Goal: Information Seeking & Learning: Learn about a topic

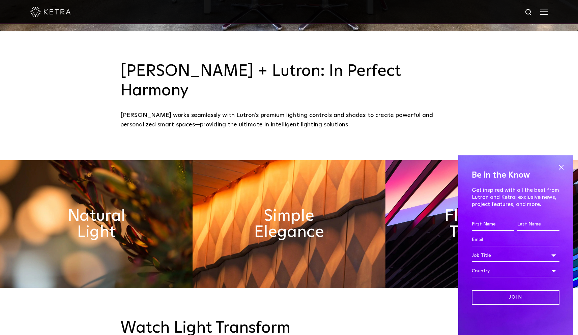
scroll to position [303, 0]
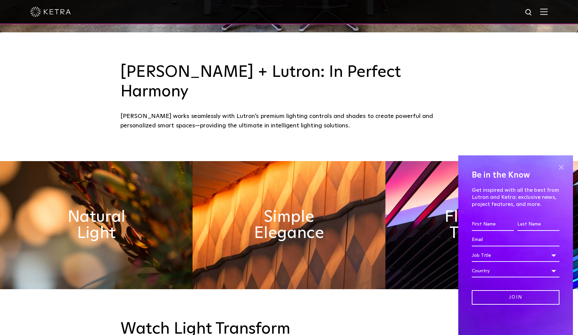
click at [564, 167] on span at bounding box center [561, 167] width 10 height 10
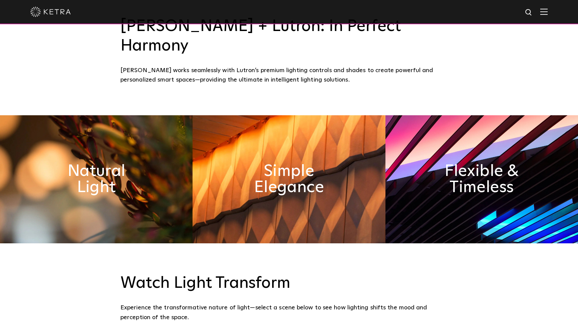
scroll to position [349, 0]
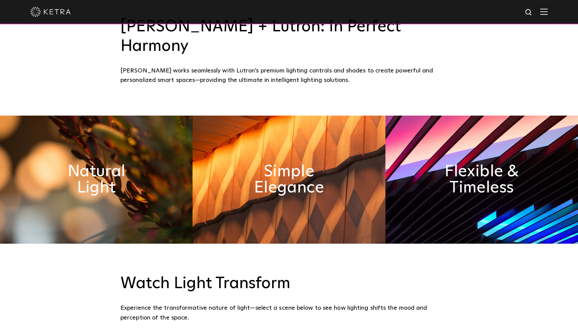
click at [489, 176] on img at bounding box center [482, 180] width 193 height 128
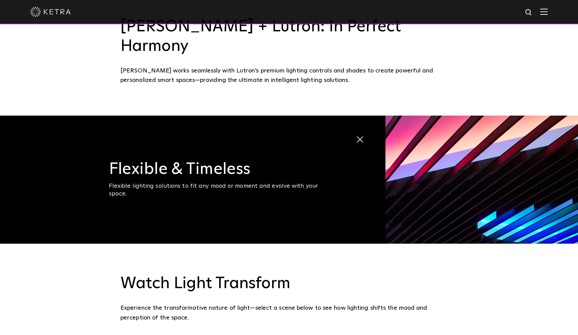
click at [480, 167] on img at bounding box center [482, 180] width 193 height 128
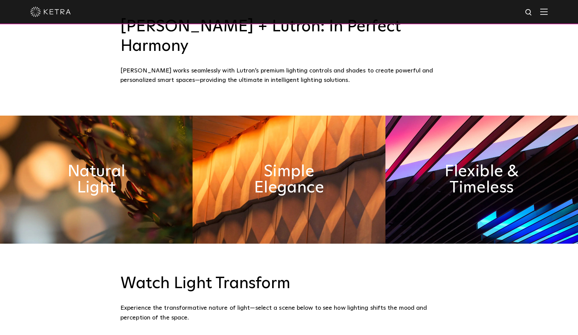
click at [480, 167] on h2 "Flexible & Timeless" at bounding box center [482, 180] width 97 height 32
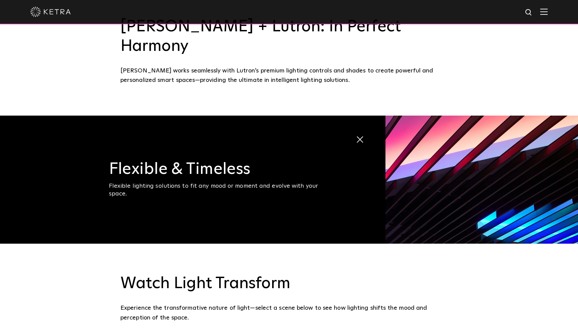
click at [271, 183] on div "Flexible lighting solutions to fit any mood or moment and evolve with your spac…" at bounding box center [223, 191] width 228 height 16
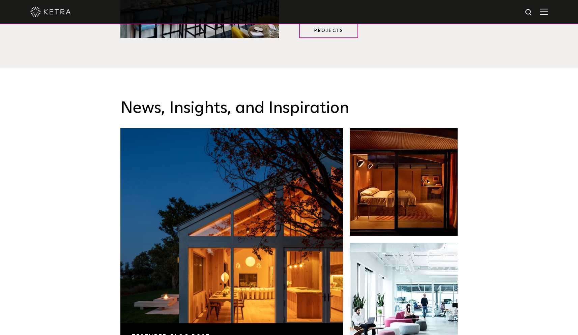
scroll to position [1010, 0]
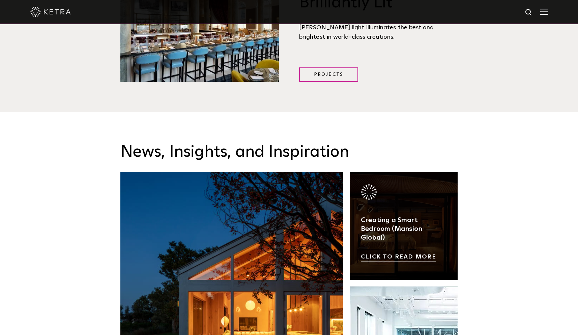
click at [414, 190] on link at bounding box center [404, 226] width 108 height 108
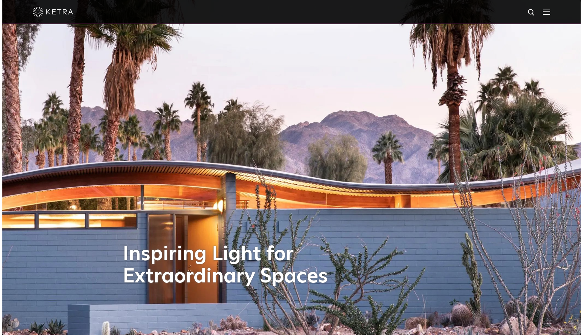
scroll to position [0, 0]
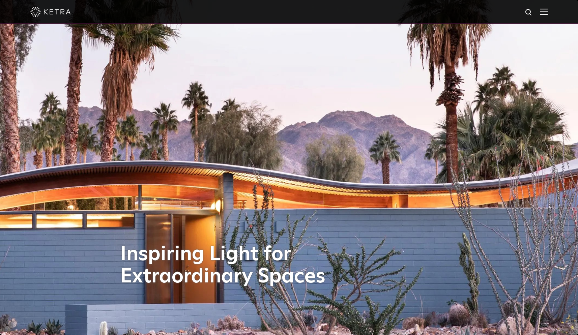
click at [548, 8] on img at bounding box center [544, 11] width 7 height 6
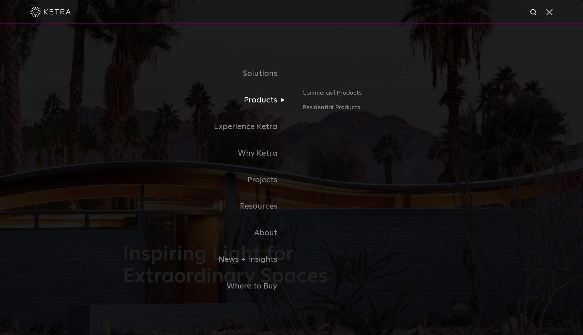
click at [269, 105] on link "Products" at bounding box center [207, 100] width 169 height 27
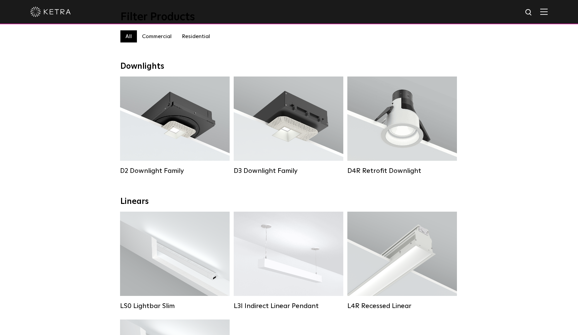
scroll to position [74, 0]
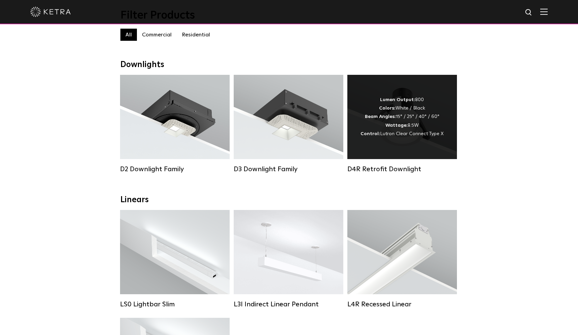
click at [422, 135] on span "Lutron Clear Connect Type X" at bounding box center [411, 134] width 63 height 5
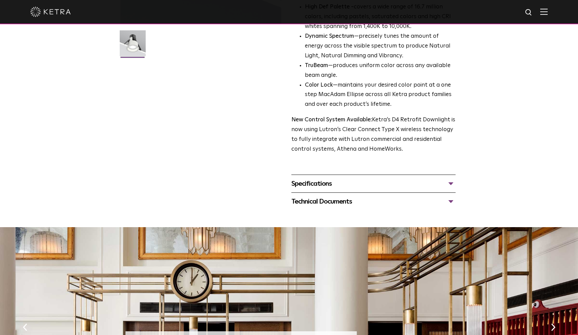
scroll to position [185, 0]
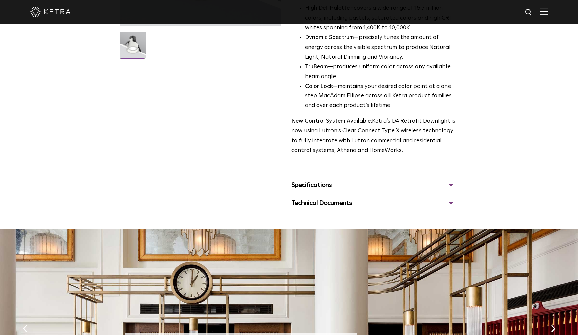
click at [356, 180] on div "Specifications" at bounding box center [374, 185] width 164 height 11
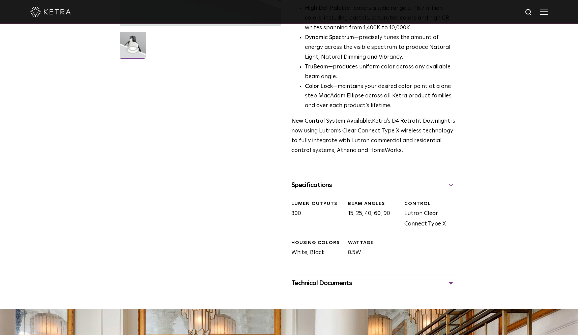
click at [343, 278] on div "Technical Documents" at bounding box center [374, 283] width 164 height 11
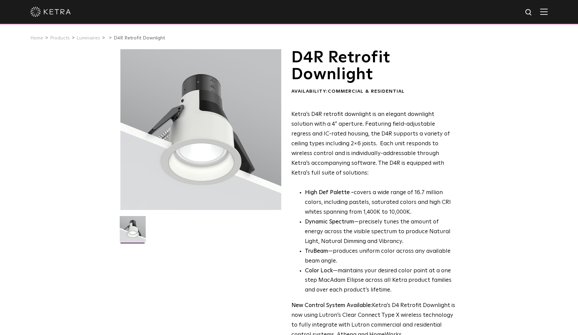
scroll to position [0, 0]
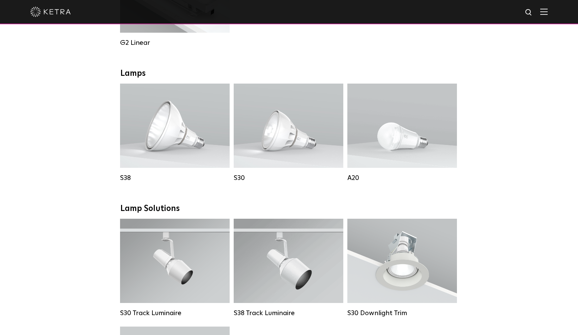
scroll to position [444, 0]
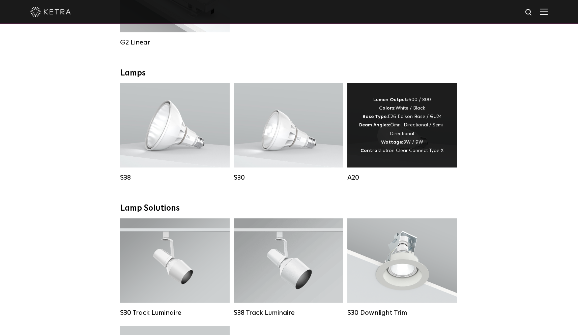
click at [440, 141] on div "Lumen Output: 600 / 800 Colors: White / Black Base Type: E26 Edison Base / GU24…" at bounding box center [402, 125] width 89 height 59
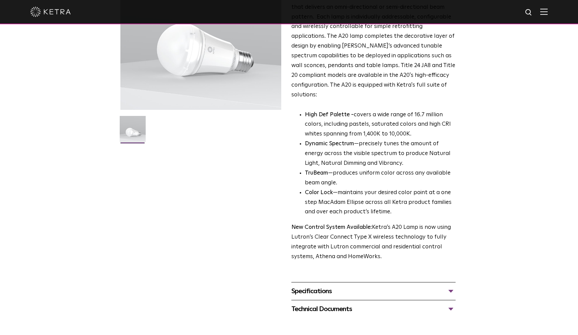
scroll to position [114, 0]
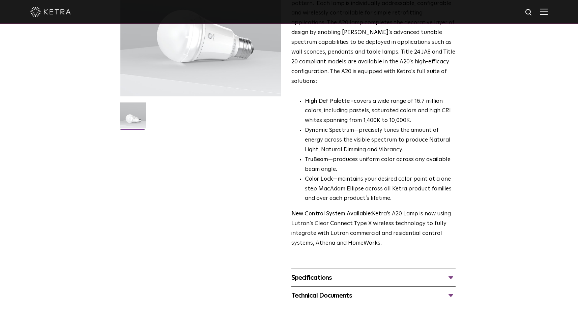
click at [369, 291] on div "Technical Documents" at bounding box center [374, 296] width 164 height 11
click at [333, 273] on div "Specifications" at bounding box center [374, 278] width 164 height 11
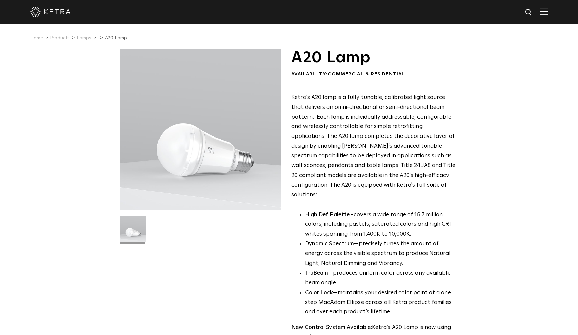
scroll to position [0, 0]
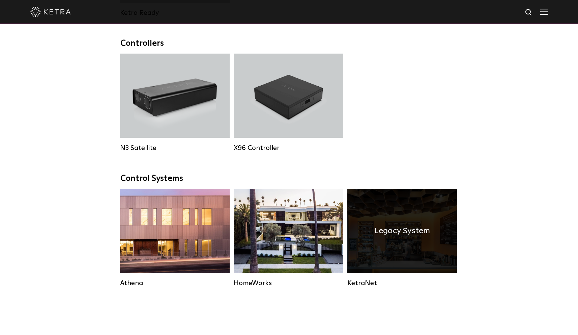
scroll to position [853, 0]
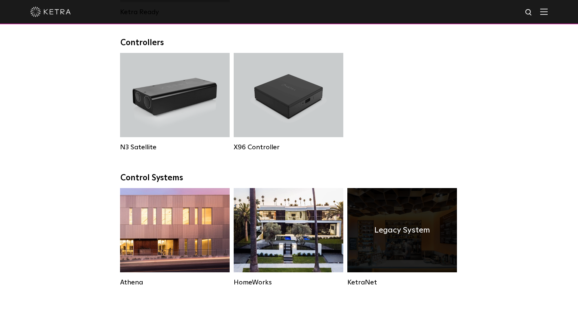
click at [422, 226] on h4 "Legacy System" at bounding box center [403, 230] width 56 height 13
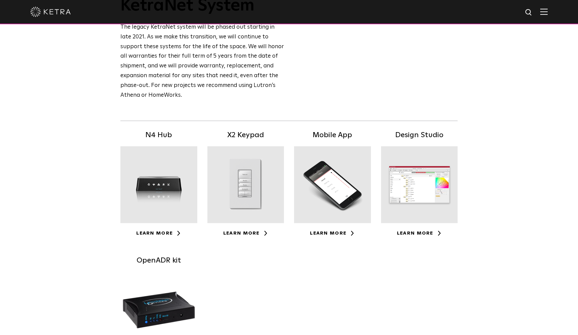
scroll to position [61, 0]
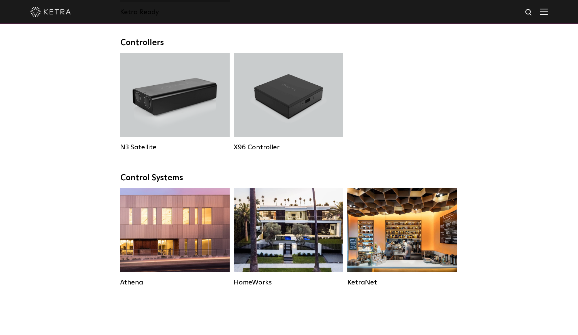
scroll to position [853, 0]
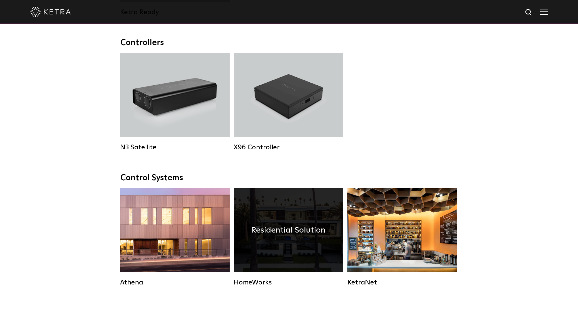
click at [286, 242] on div "Residential Solution" at bounding box center [289, 230] width 110 height 84
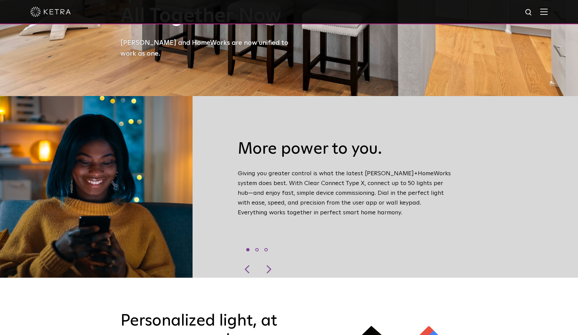
scroll to position [278, 0]
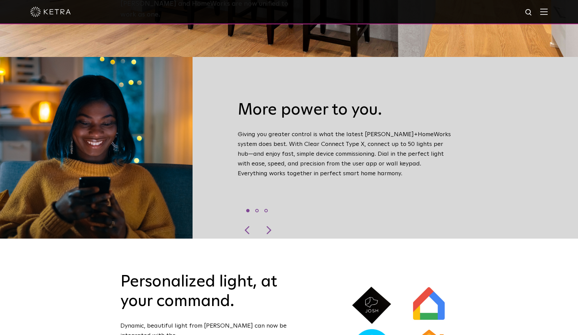
click at [367, 146] on div "More power to you. Giving you greater control is what the latest [PERSON_NAME]+…" at bounding box center [345, 148] width 225 height 163
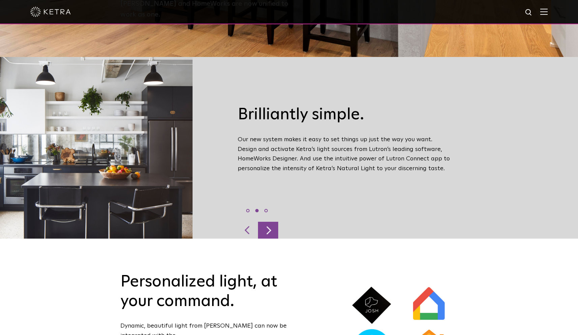
click at [273, 223] on div at bounding box center [268, 230] width 20 height 17
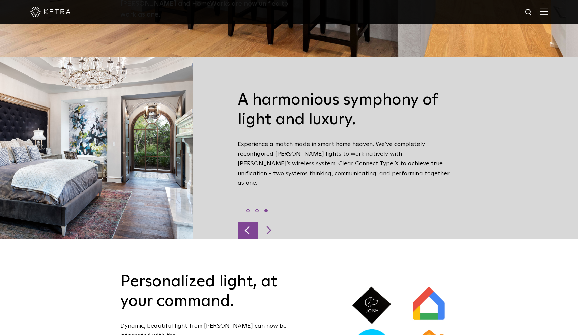
click at [243, 222] on div at bounding box center [248, 230] width 20 height 17
click at [250, 222] on div at bounding box center [248, 230] width 20 height 17
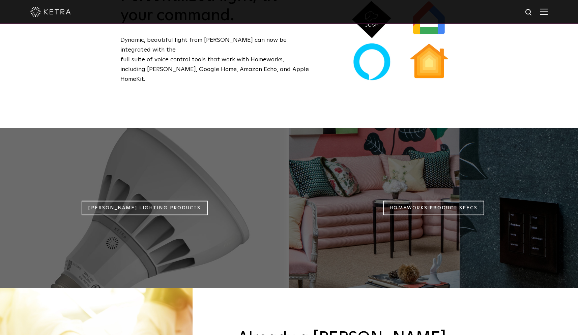
scroll to position [568, 0]
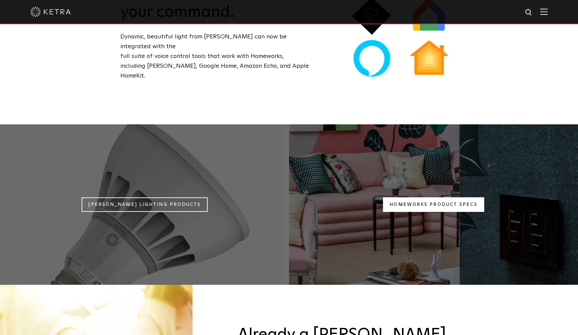
click at [386, 198] on link "Homeworks Product Specs" at bounding box center [433, 205] width 101 height 15
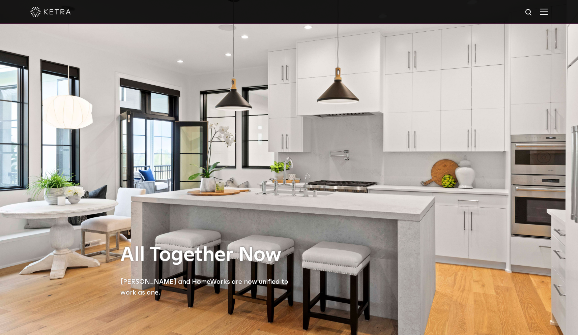
scroll to position [0, 0]
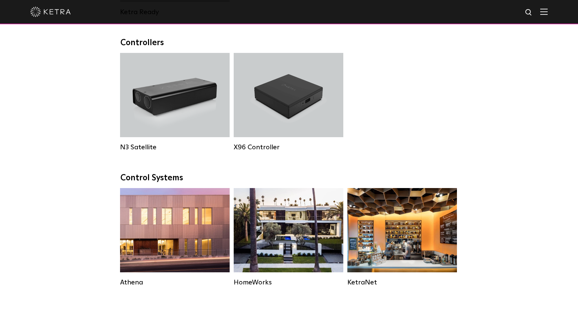
scroll to position [853, 0]
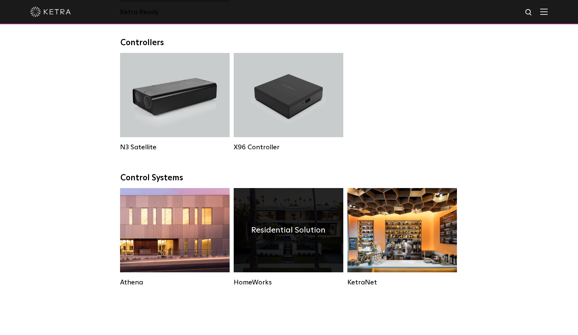
click at [321, 222] on div "Residential Solution" at bounding box center [289, 230] width 110 height 84
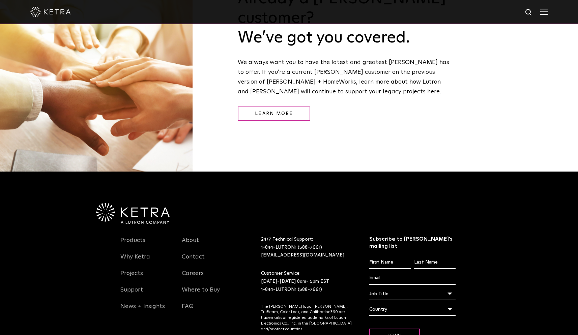
scroll to position [904, 0]
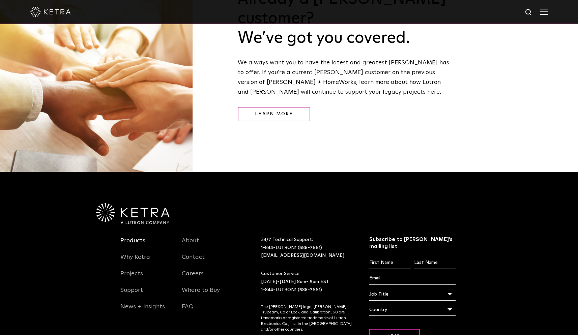
click at [138, 237] on link "Products" at bounding box center [132, 245] width 25 height 16
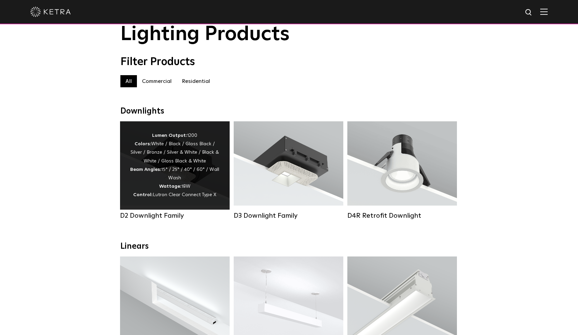
scroll to position [36, 0]
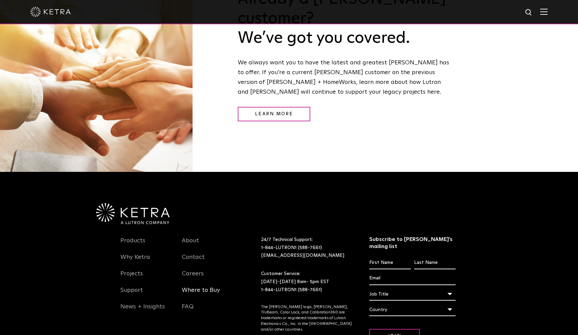
click at [208, 287] on link "Where to Buy" at bounding box center [201, 295] width 38 height 16
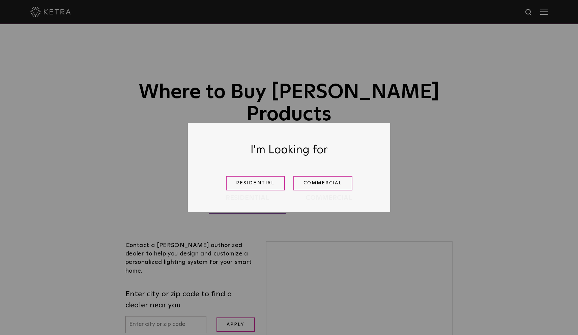
scroll to position [18, 0]
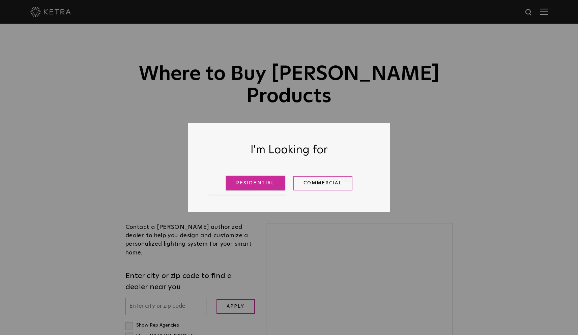
click at [257, 186] on link "Residential" at bounding box center [255, 183] width 59 height 15
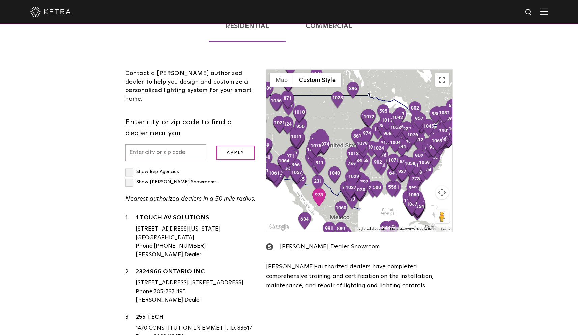
scroll to position [212, 0]
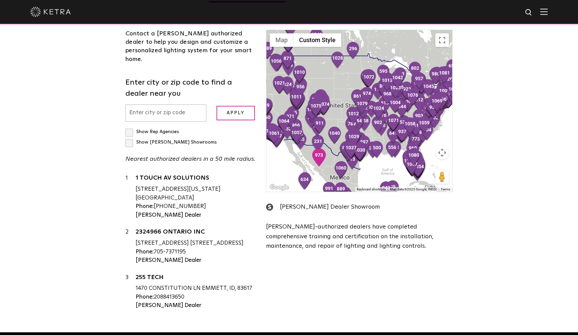
click at [306, 173] on img "634" at bounding box center [305, 182] width 14 height 18
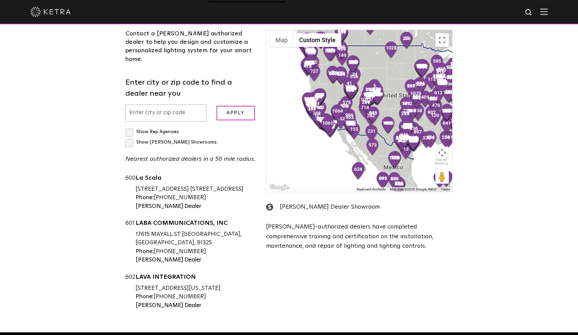
scroll to position [31399, 0]
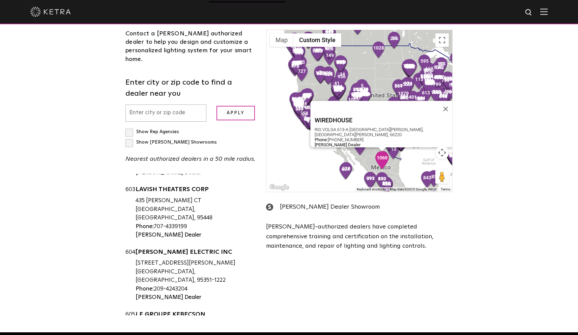
click at [376, 151] on img "1060" at bounding box center [382, 160] width 14 height 18
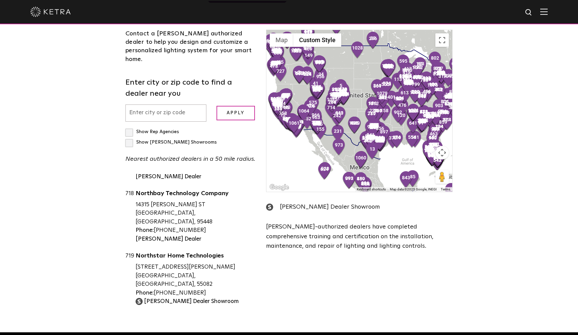
scroll to position [52596, 0]
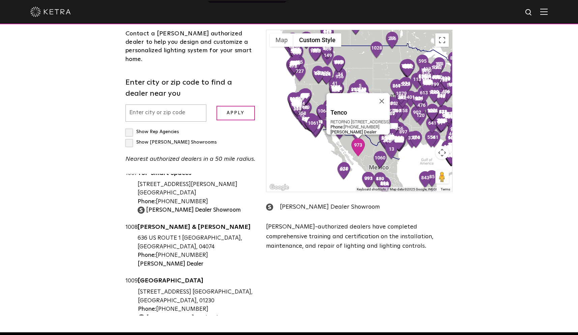
click at [340, 128] on div "To navigate, press the arrow keys. Tenco RETORNO AL SAUCITO #1030 BODEGA 7 COLO…" at bounding box center [360, 111] width 186 height 162
click at [358, 138] on img "973" at bounding box center [358, 147] width 14 height 18
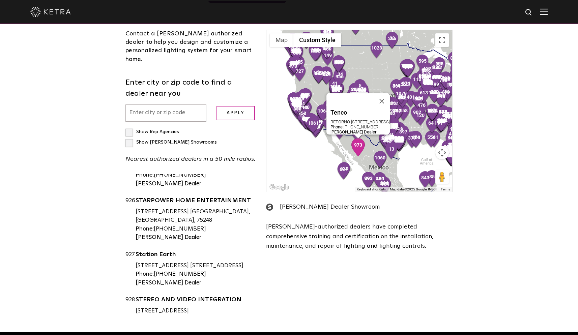
scroll to position [48286, 0]
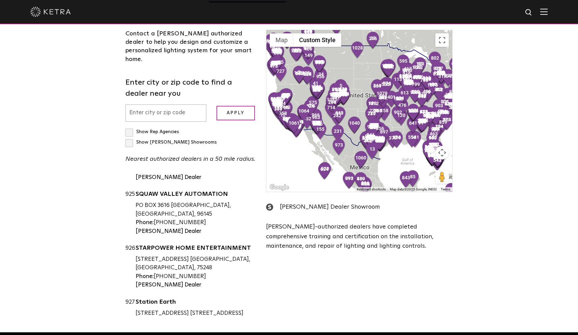
click at [381, 138] on div "To navigate, press the arrow keys." at bounding box center [360, 111] width 186 height 162
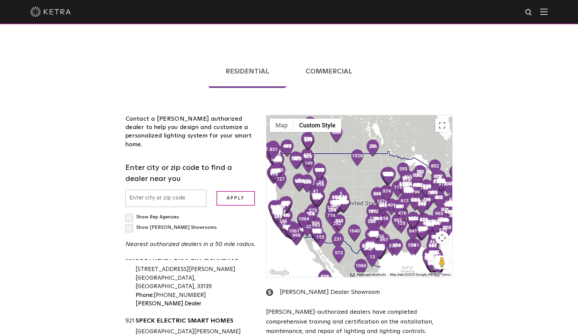
scroll to position [130, 0]
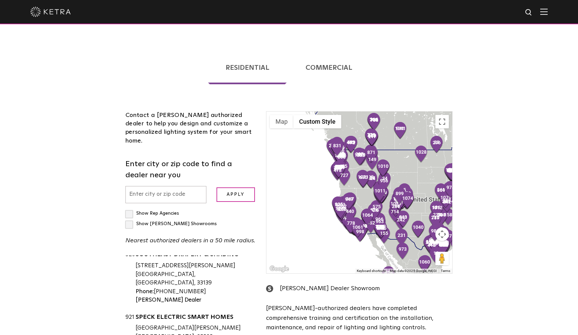
scroll to position [18, 0]
